Goal: Task Accomplishment & Management: Manage account settings

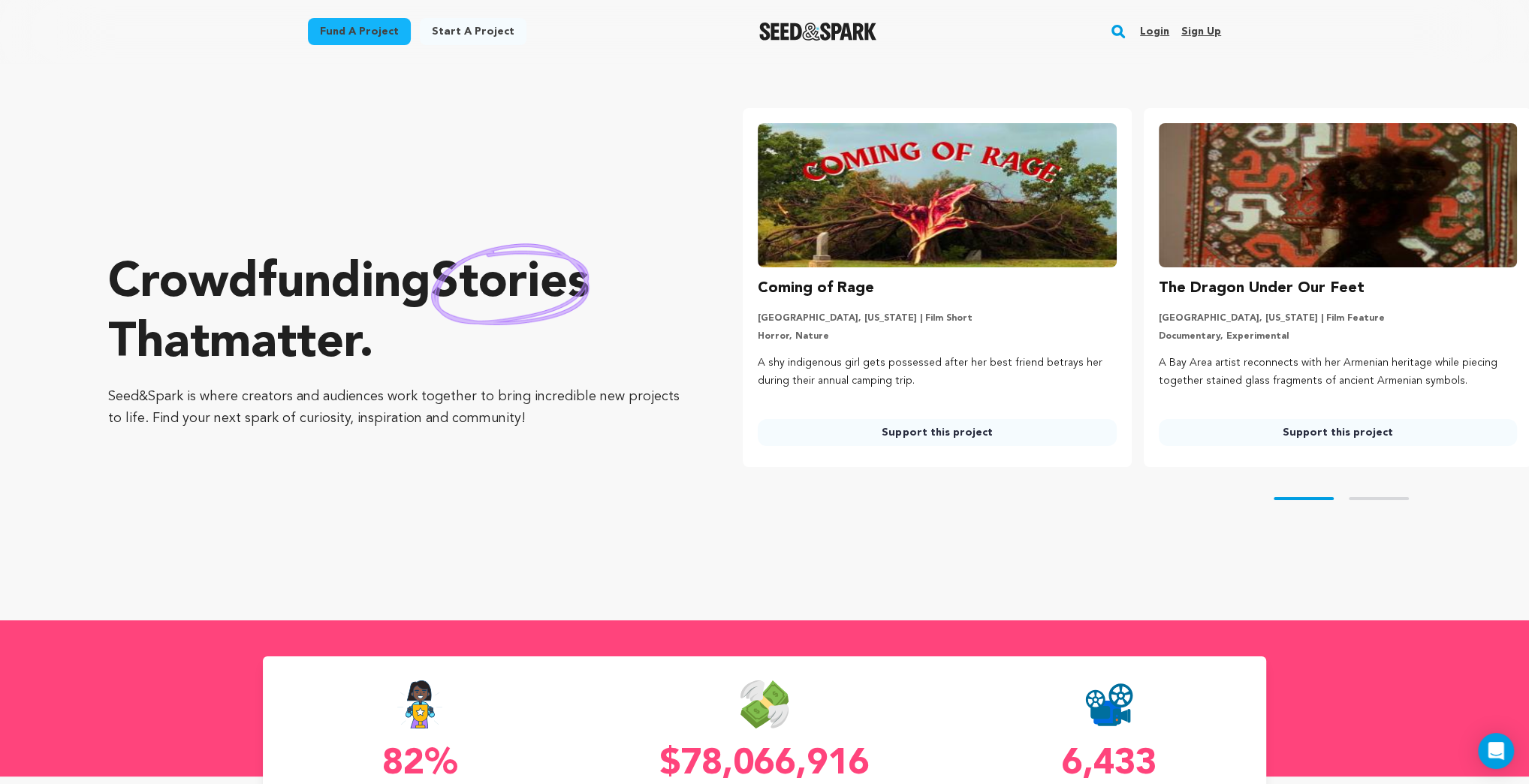
click at [1157, 30] on link "Login" at bounding box center [1154, 31] width 29 height 24
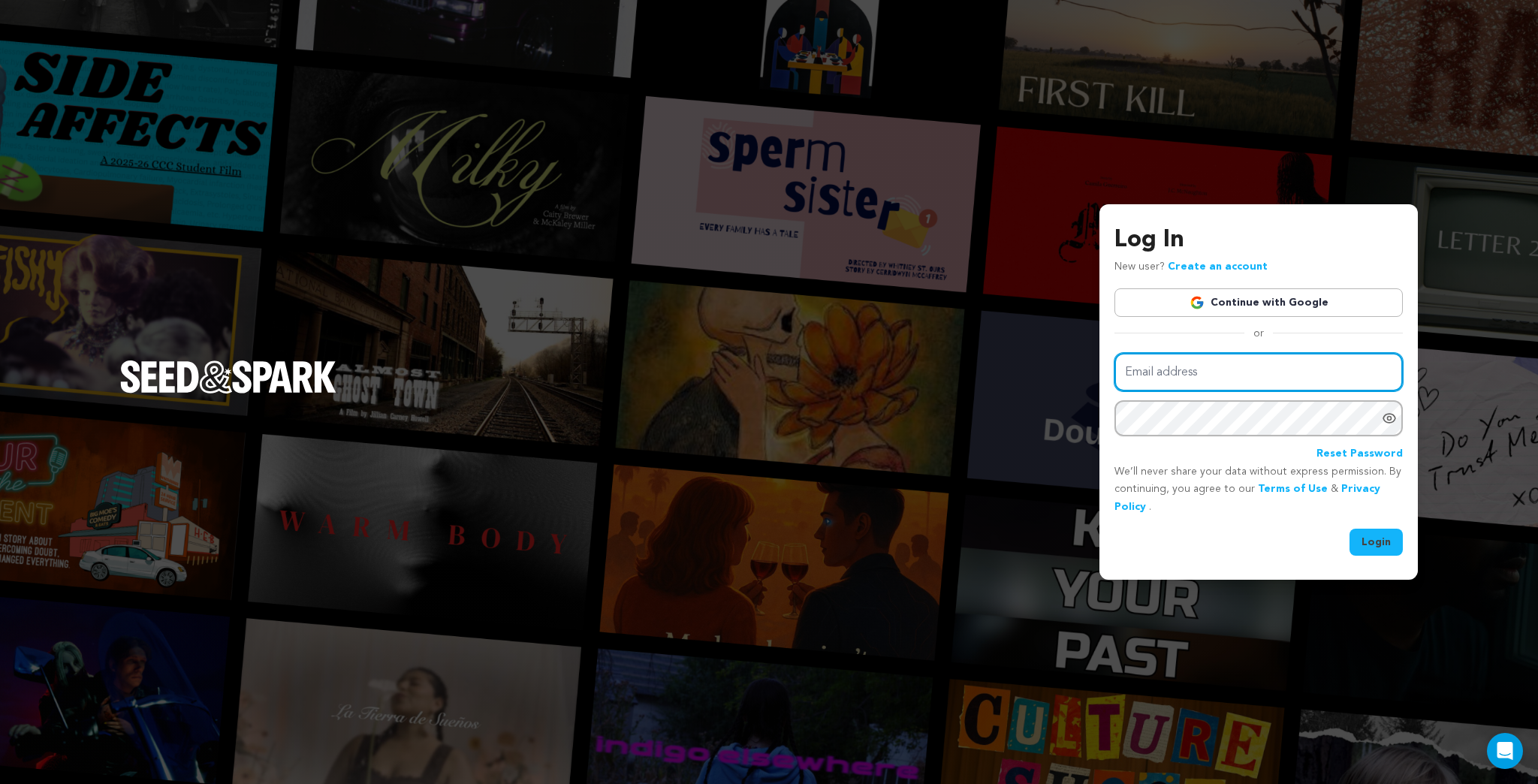
type input "kermetmerlkey@froglabllc.com"
click at [1376, 541] on button "Login" at bounding box center [1376, 542] width 53 height 27
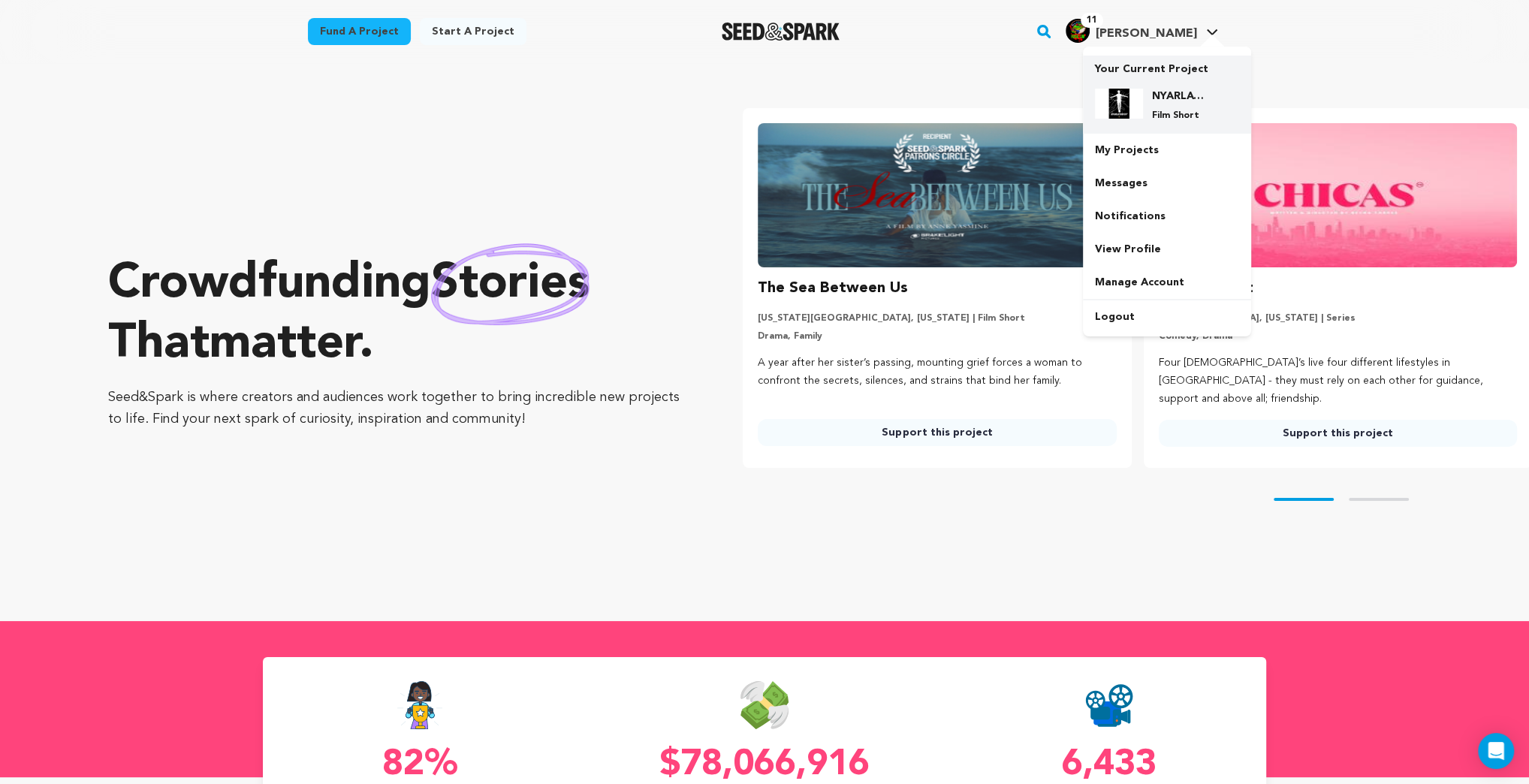
click at [1187, 110] on p "Film Short" at bounding box center [1179, 115] width 54 height 12
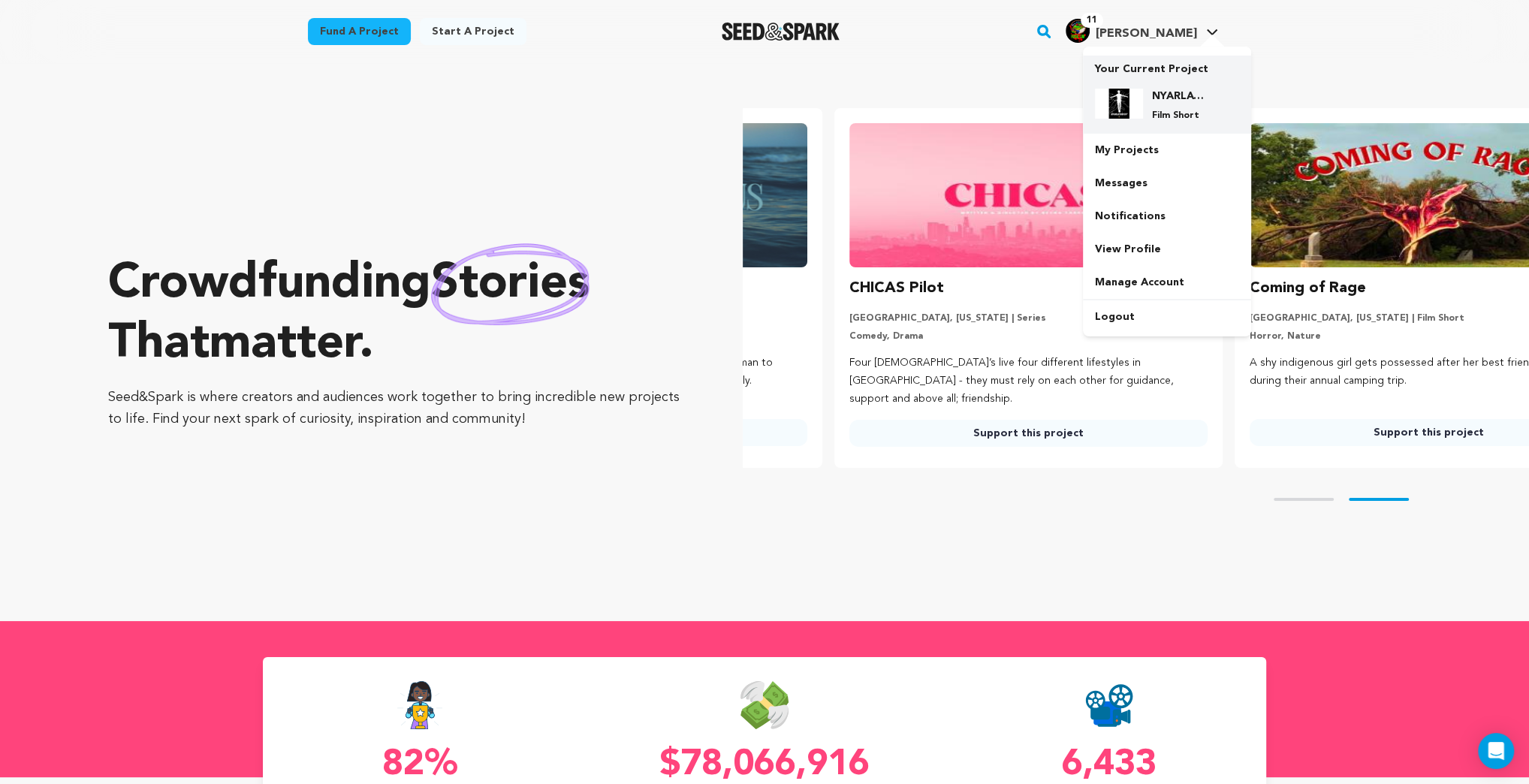
scroll to position [0, 412]
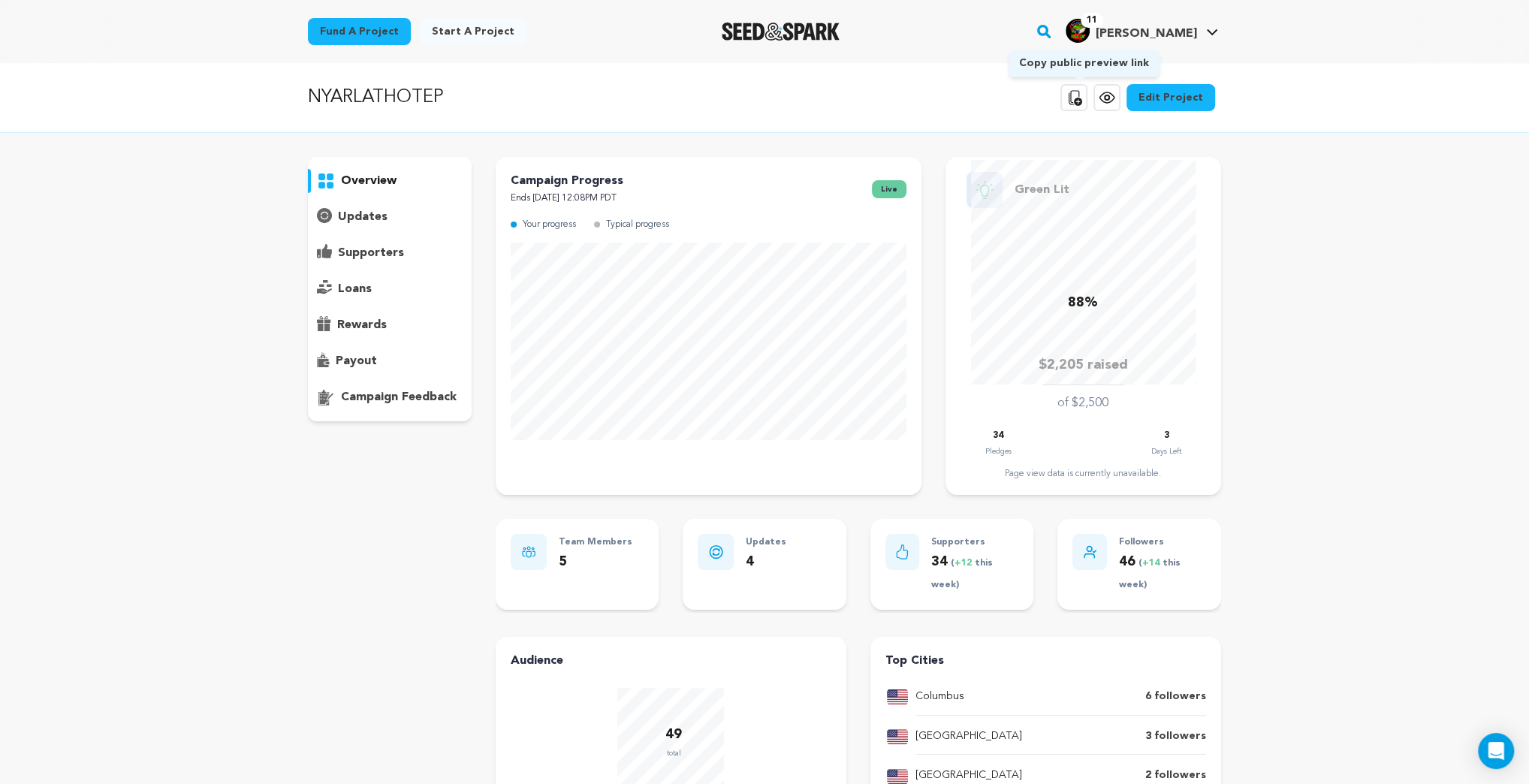
click at [1080, 96] on icon at bounding box center [1073, 97] width 18 height 18
click at [1083, 97] on icon at bounding box center [1073, 97] width 18 height 18
click at [354, 289] on p "loans" at bounding box center [355, 289] width 34 height 18
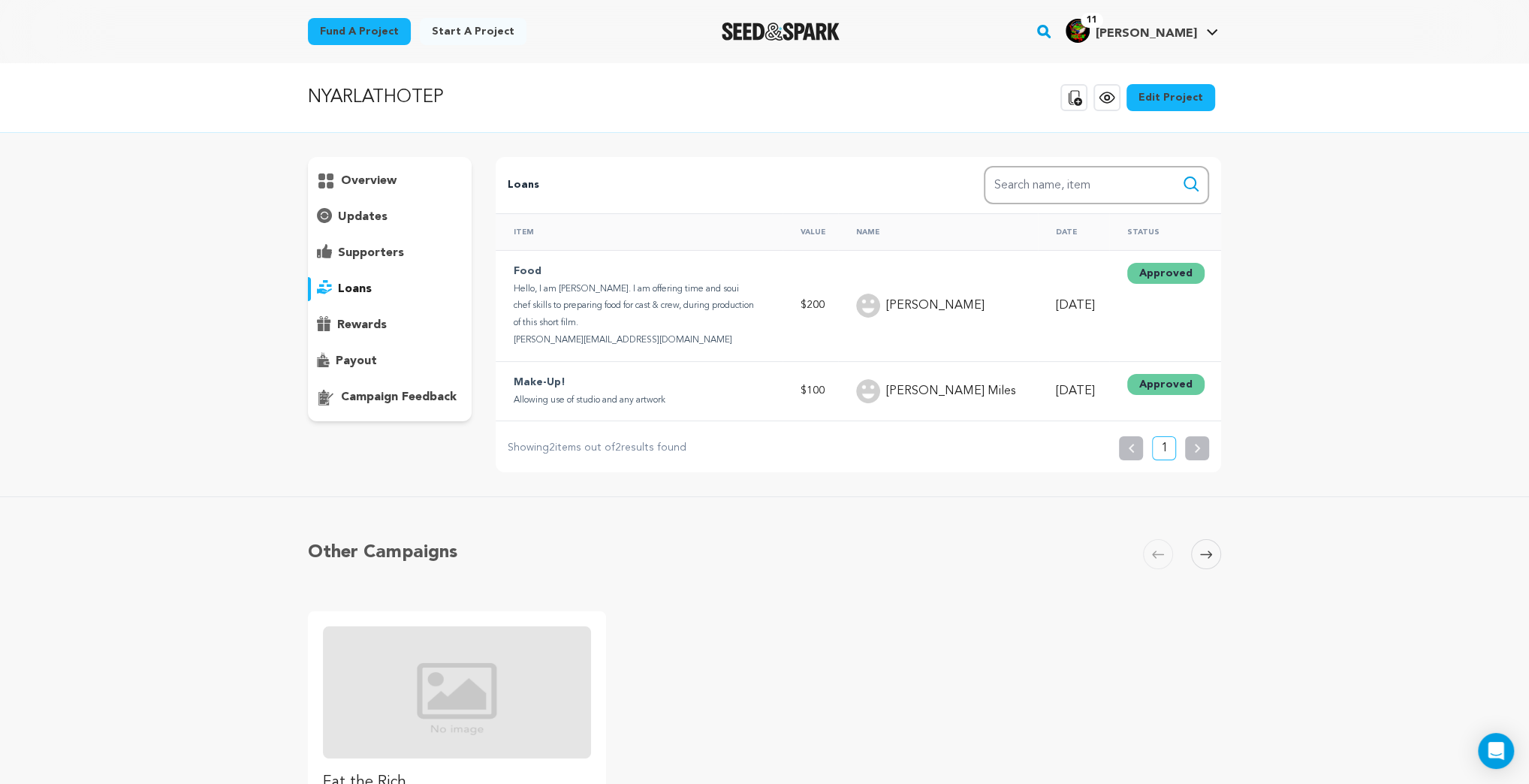
click at [350, 216] on p "updates" at bounding box center [363, 216] width 49 height 18
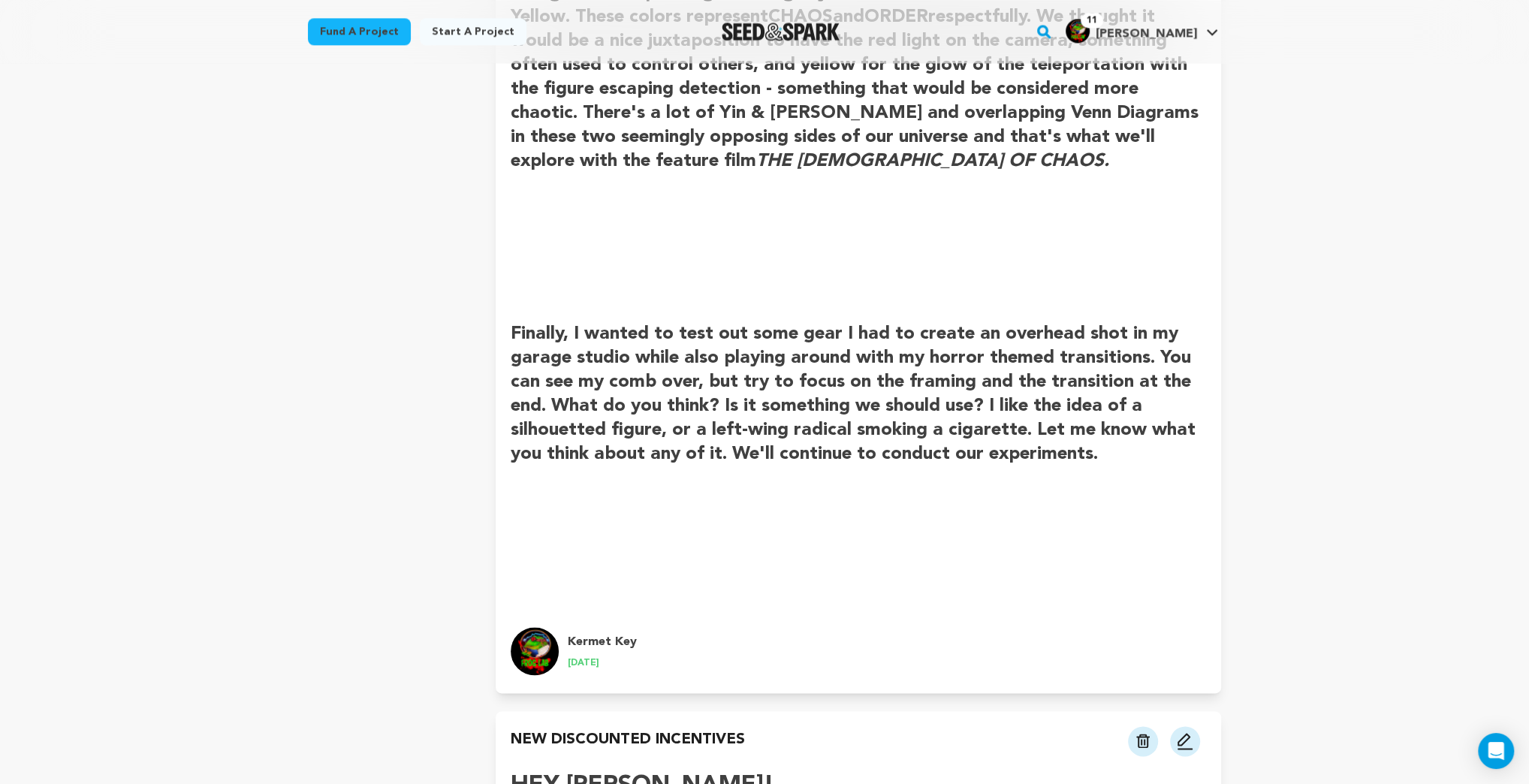
scroll to position [2042, 0]
